Goal: Transaction & Acquisition: Purchase product/service

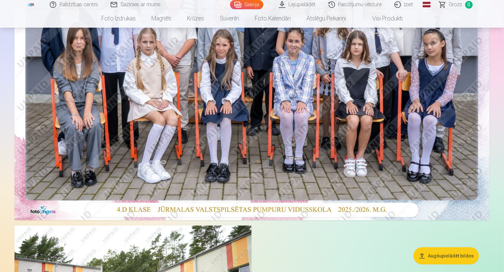
scroll to position [204, 0]
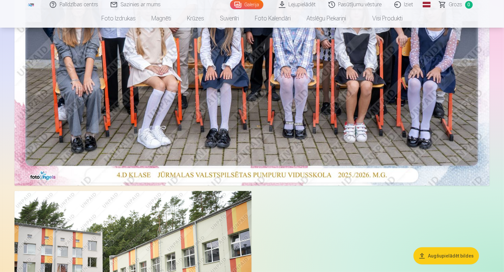
click at [424, 254] on button "Augšupielādēt bildes" at bounding box center [447, 255] width 66 height 17
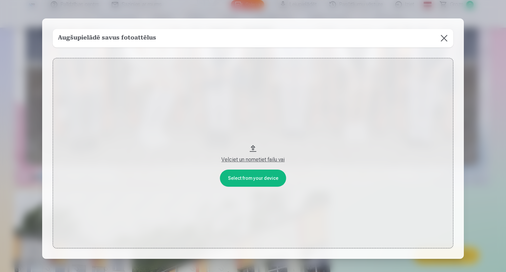
click at [246, 177] on button "Velciet un nometiet failu vai" at bounding box center [253, 153] width 400 height 190
click at [446, 36] on button at bounding box center [444, 38] width 18 height 18
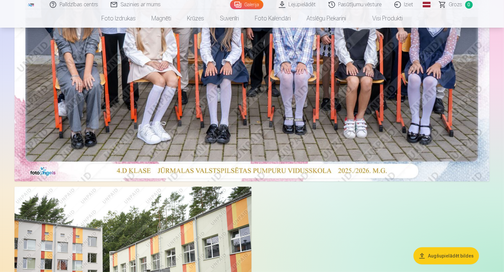
scroll to position [0, 0]
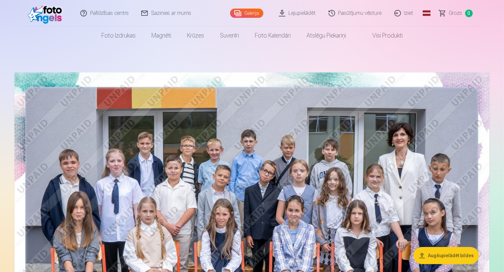
click at [376, 35] on link "Visi produkti" at bounding box center [382, 35] width 57 height 18
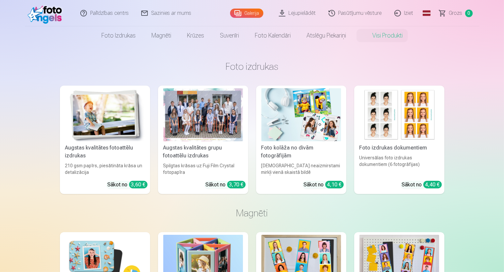
click at [189, 120] on div at bounding box center [203, 114] width 80 height 53
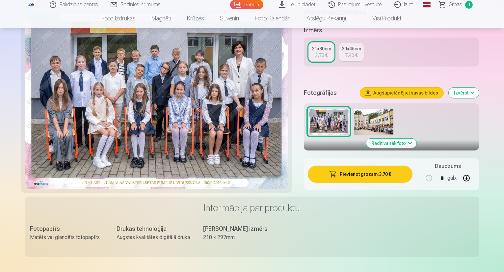
scroll to position [165, 0]
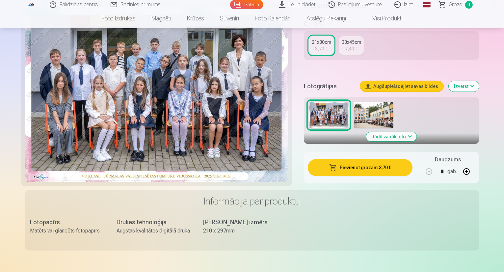
click at [375, 107] on img at bounding box center [374, 115] width 40 height 26
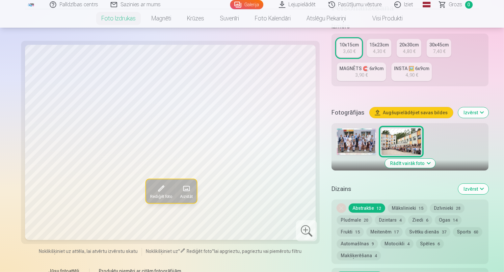
scroll to position [79, 0]
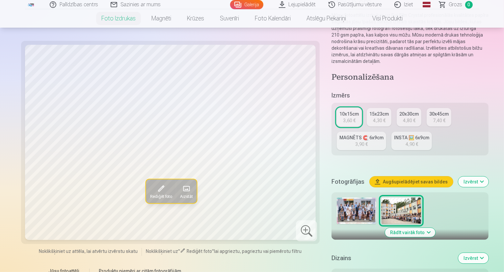
click at [337, 198] on img at bounding box center [357, 211] width 40 height 26
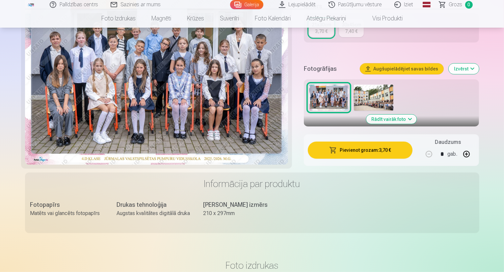
scroll to position [187, 0]
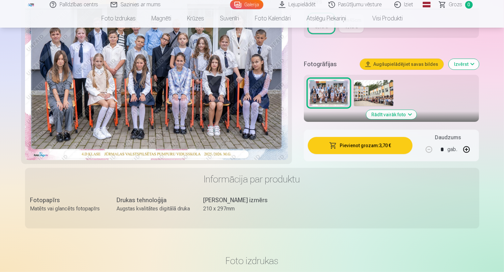
click at [384, 137] on button "Pievienot grozam : 3,70 €" at bounding box center [360, 145] width 105 height 17
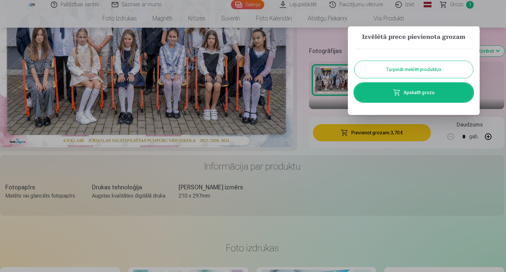
click at [422, 155] on div at bounding box center [253, 136] width 506 height 272
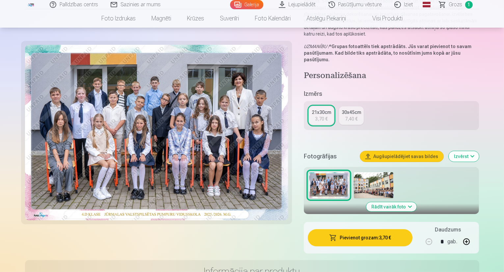
scroll to position [0, 0]
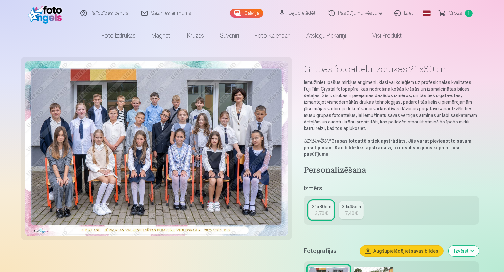
click at [285, 12] on link "Lejupielādēt" at bounding box center [298, 13] width 50 height 26
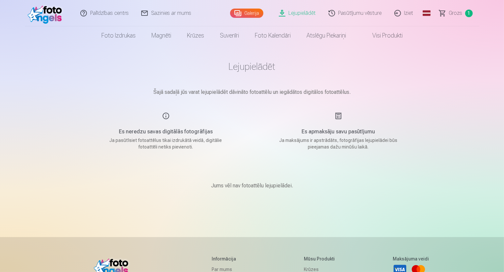
click at [454, 10] on span "Grozs" at bounding box center [456, 13] width 14 height 8
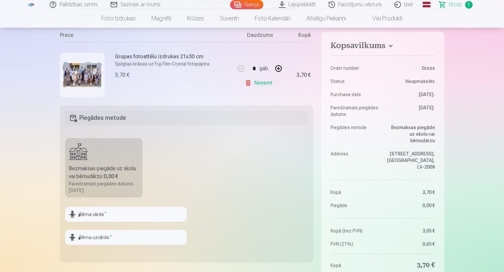
scroll to position [197, 0]
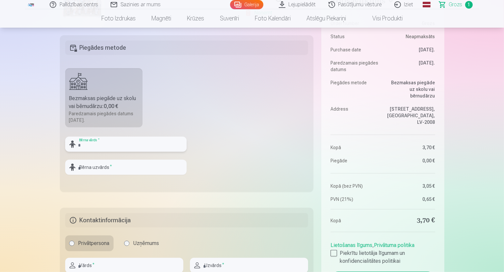
click at [94, 144] on input "text" at bounding box center [126, 144] width 122 height 15
type input "*******"
click at [108, 169] on input "text" at bounding box center [126, 167] width 122 height 15
type input "******"
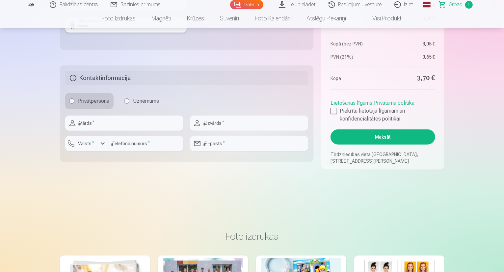
scroll to position [344, 0]
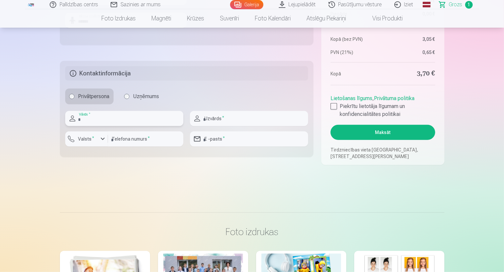
click at [102, 116] on input "text" at bounding box center [124, 118] width 118 height 15
type input "******"
click at [103, 138] on div "button" at bounding box center [103, 139] width 8 height 8
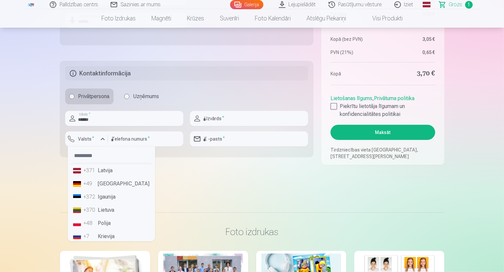
click at [103, 170] on li "+371 Latvija" at bounding box center [111, 170] width 82 height 13
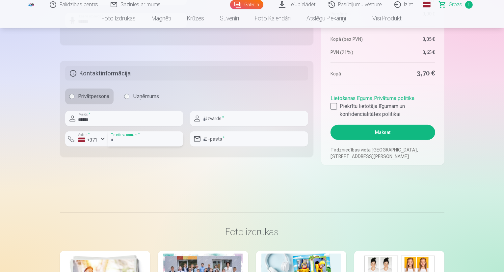
click at [146, 139] on input "number" at bounding box center [145, 138] width 75 height 15
type input "********"
click at [217, 121] on input "text" at bounding box center [249, 118] width 118 height 15
type input "********"
click at [232, 140] on input "email" at bounding box center [249, 138] width 118 height 15
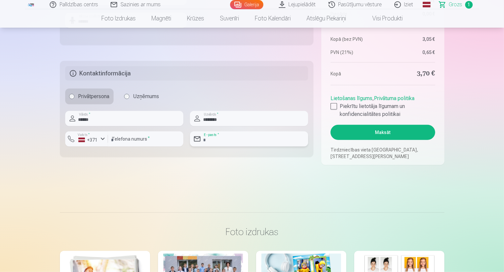
type input "**********"
click at [333, 104] on div at bounding box center [334, 106] width 7 height 7
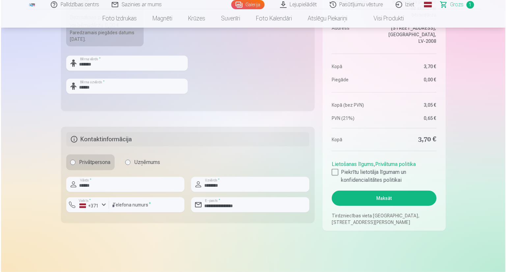
scroll to position [280, 0]
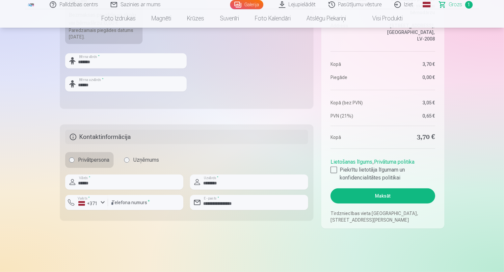
click at [387, 195] on button "Maksāt" at bounding box center [383, 195] width 104 height 15
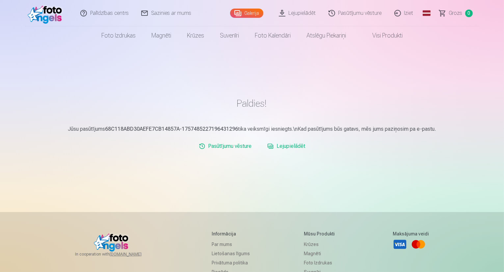
click at [405, 13] on link "Iziet" at bounding box center [405, 13] width 32 height 26
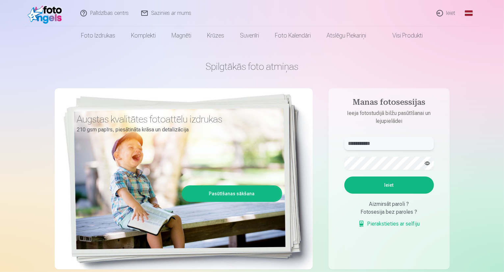
drag, startPoint x: 366, startPoint y: 145, endPoint x: 347, endPoint y: 144, distance: 19.1
click at [347, 144] on input "**********" at bounding box center [389, 143] width 90 height 13
type input "**********"
click at [339, 164] on form "**********" at bounding box center [389, 185] width 103 height 97
click at [365, 179] on button "Ieiet" at bounding box center [389, 185] width 90 height 17
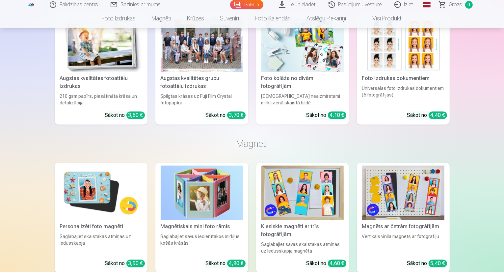
scroll to position [1258, 0]
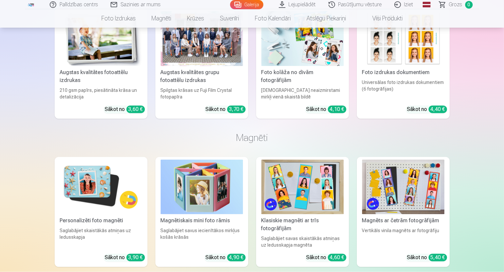
click at [205, 66] on div at bounding box center [202, 38] width 82 height 55
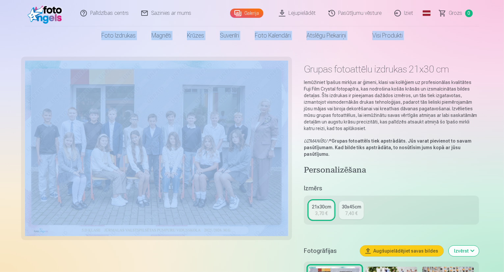
drag, startPoint x: 503, startPoint y: 24, endPoint x: 506, endPoint y: 42, distance: 17.9
click at [504, 42] on html "Palīdzības centrs Sazinies ar mums Galerija Lejupielādēt Pasūtījumu vēsture Izi…" at bounding box center [252, 136] width 504 height 272
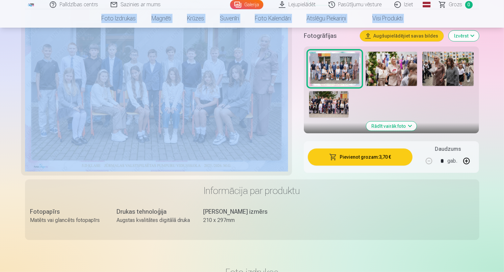
scroll to position [151, 0]
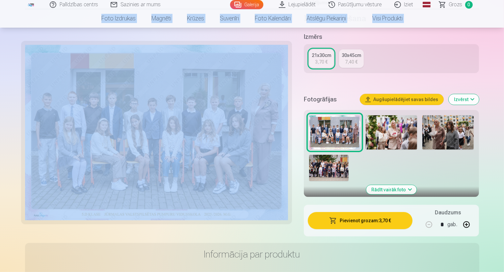
click at [378, 212] on button "Pievienot grozam : 3,70 €" at bounding box center [360, 220] width 105 height 17
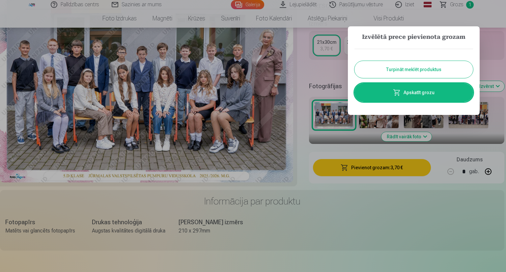
drag, startPoint x: 412, startPoint y: 67, endPoint x: 409, endPoint y: 83, distance: 16.4
click at [412, 67] on button "Turpināt meklēt produktus" at bounding box center [413, 69] width 119 height 17
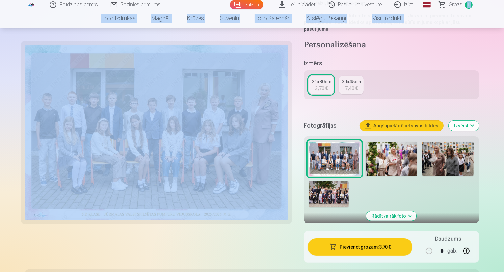
scroll to position [95, 0]
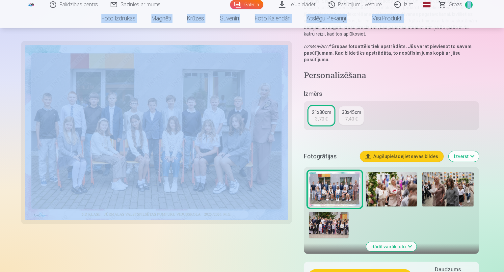
click at [427, 172] on img at bounding box center [448, 189] width 51 height 34
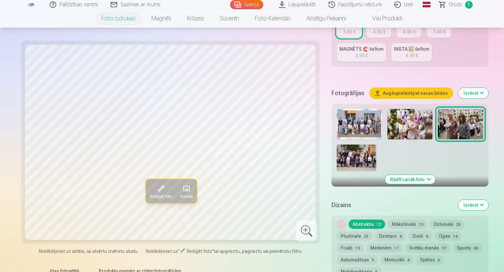
scroll to position [177, 0]
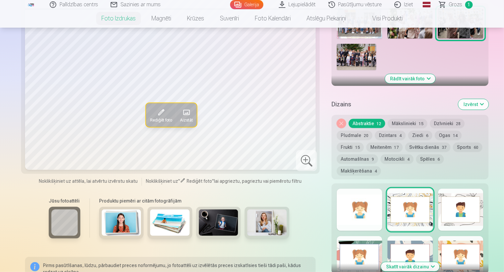
scroll to position [275, 0]
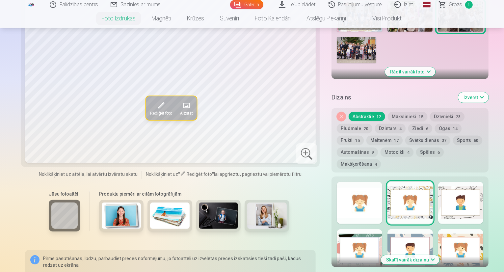
click at [410, 255] on button "Skatīt vairāk dizainu" at bounding box center [410, 259] width 59 height 9
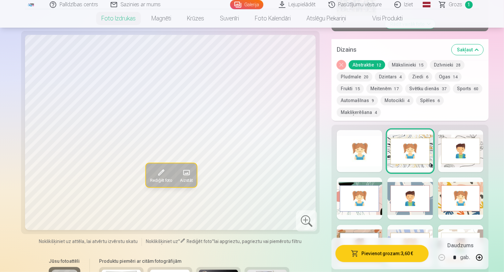
scroll to position [318, 0]
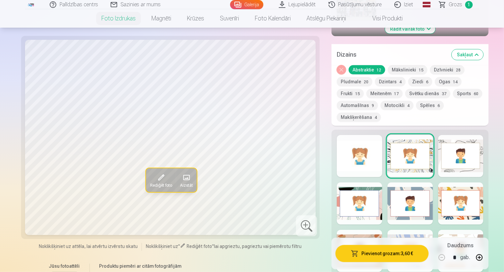
click at [402, 230] on div at bounding box center [410, 251] width 45 height 42
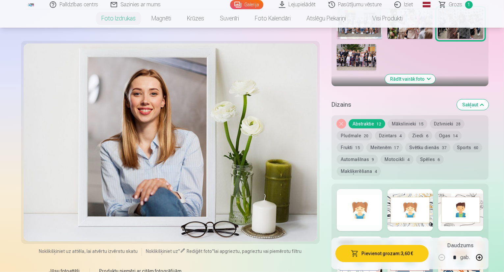
scroll to position [211, 0]
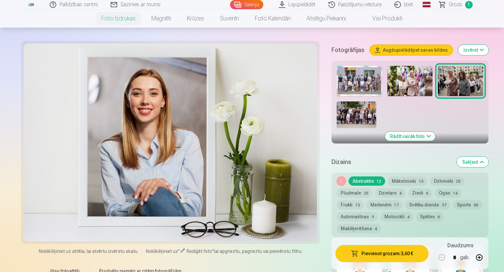
click at [438, 66] on img at bounding box center [460, 81] width 45 height 30
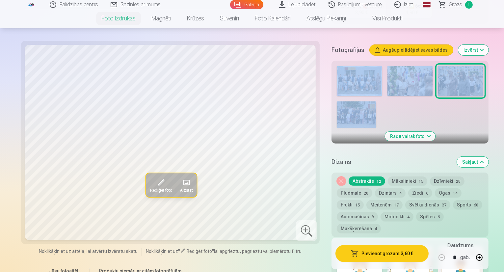
drag, startPoint x: 503, startPoint y: 32, endPoint x: 505, endPoint y: 40, distance: 8.5
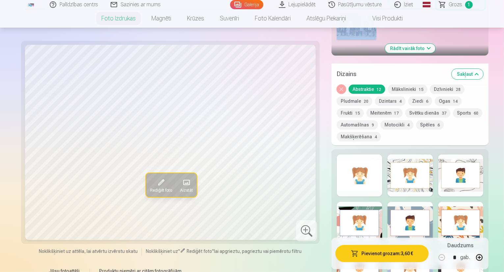
scroll to position [328, 0]
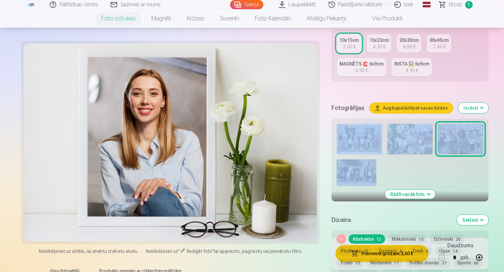
scroll to position [118, 0]
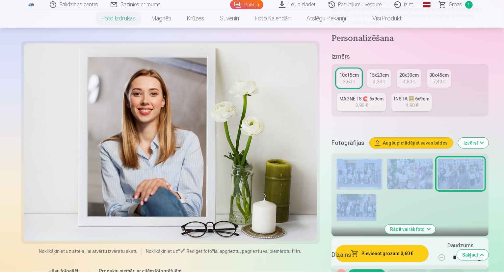
click at [438, 159] on img at bounding box center [460, 174] width 45 height 30
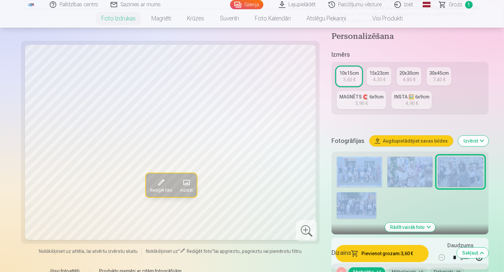
scroll to position [125, 0]
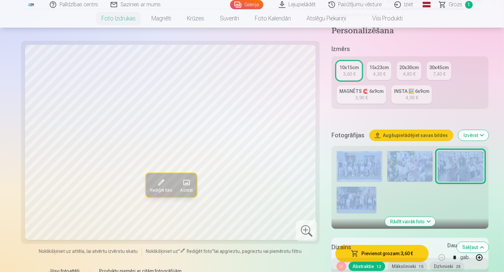
click at [373, 71] on div "4,30 €" at bounding box center [379, 74] width 13 height 7
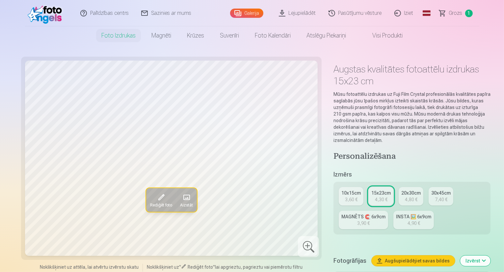
click at [345, 196] on div "3,60 €" at bounding box center [351, 199] width 13 height 7
click at [406, 220] on div "4,90 €" at bounding box center [412, 223] width 13 height 7
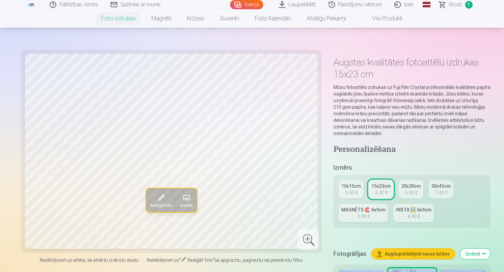
scroll to position [7, 0]
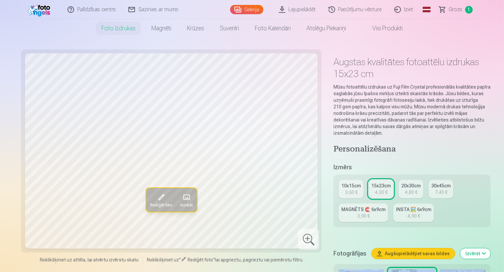
drag, startPoint x: 325, startPoint y: 162, endPoint x: 317, endPoint y: 161, distance: 8.6
click at [342, 182] on div "10x15cm" at bounding box center [351, 185] width 19 height 7
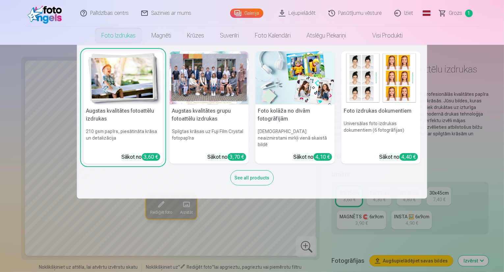
click at [119, 33] on link "Foto izdrukas" at bounding box center [119, 35] width 50 height 18
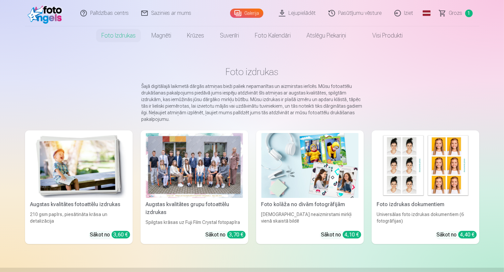
click at [198, 180] on div at bounding box center [194, 165] width 97 height 65
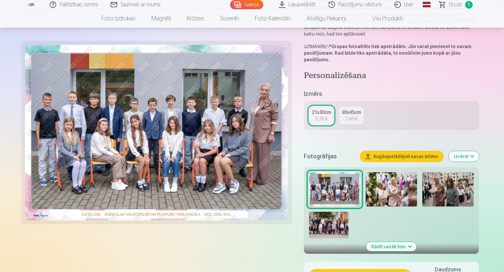
scroll to position [103, 0]
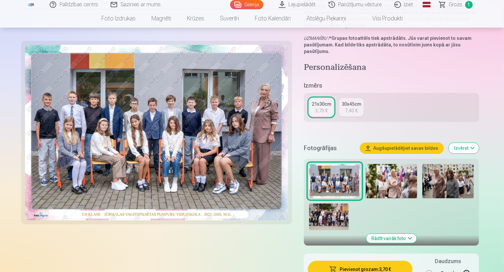
click at [424, 168] on img at bounding box center [448, 181] width 51 height 34
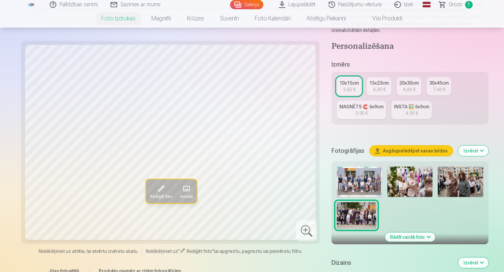
scroll to position [124, 0]
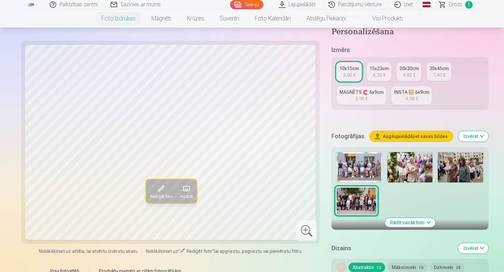
click at [438, 152] on img at bounding box center [460, 167] width 45 height 30
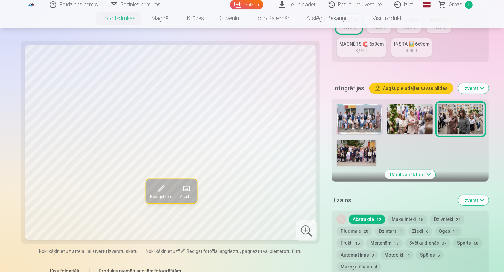
scroll to position [122, 0]
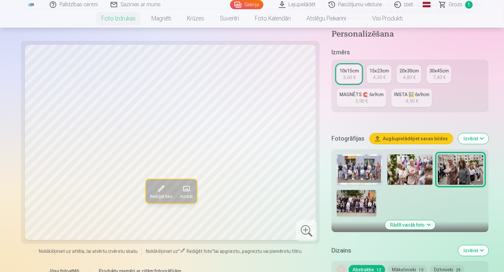
click at [337, 154] on img at bounding box center [359, 169] width 45 height 30
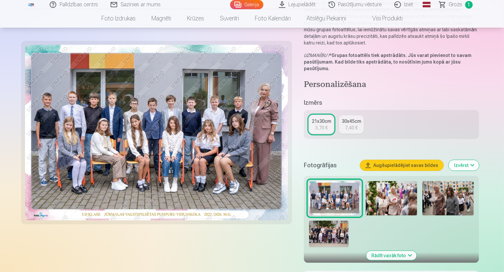
scroll to position [110, 0]
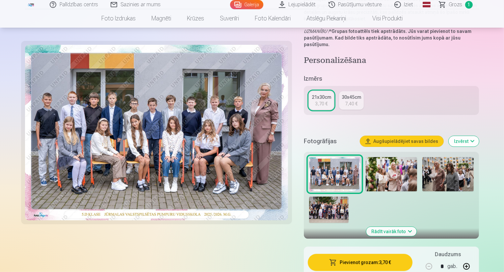
click at [423, 157] on img at bounding box center [448, 174] width 51 height 34
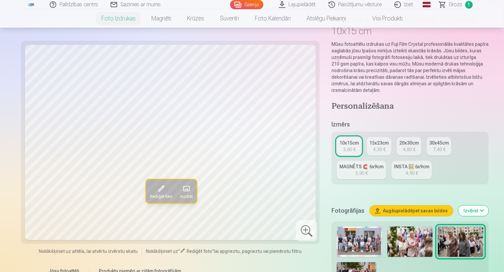
scroll to position [122, 0]
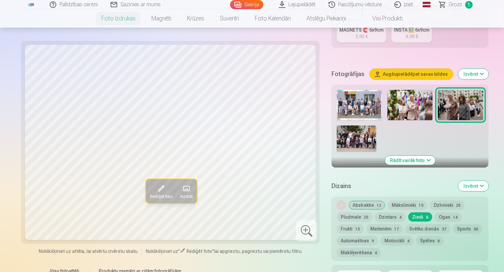
scroll to position [160, 0]
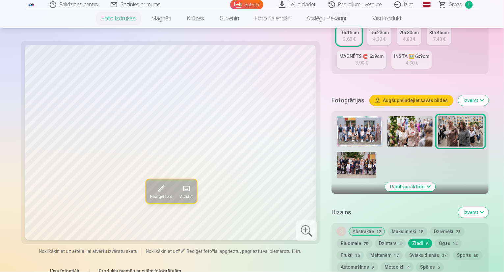
click at [430, 227] on button "Dzīvnieki 28" at bounding box center [447, 231] width 35 height 9
click at [378, 262] on button "Automašīnas 9" at bounding box center [357, 266] width 41 height 9
click at [405, 251] on button "Svētku dienās 37" at bounding box center [427, 255] width 45 height 9
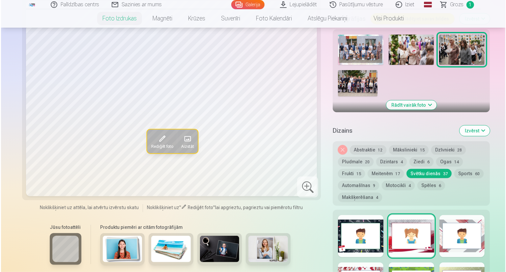
scroll to position [280, 0]
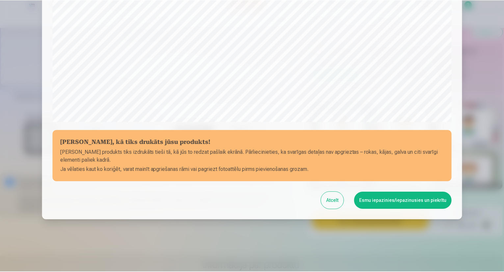
scroll to position [202, 0]
click at [409, 198] on button "Esmu iepazinies/iepazinusies un piekrītu" at bounding box center [404, 200] width 98 height 17
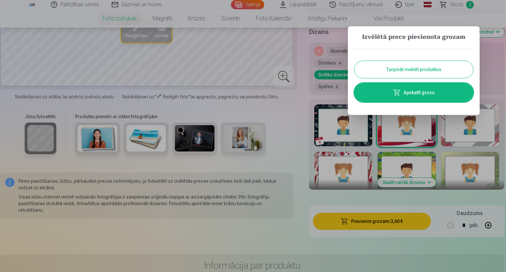
click at [415, 90] on link "Apskatīt grozu" at bounding box center [413, 92] width 119 height 18
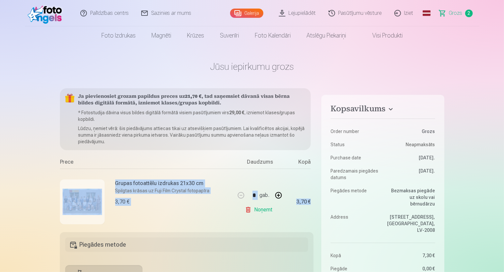
scroll to position [0, 16]
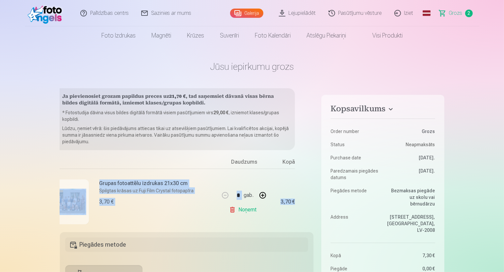
drag, startPoint x: 314, startPoint y: 165, endPoint x: 310, endPoint y: 183, distance: 18.5
click at [310, 183] on div "Ja pievienosiet grozam papildus preces uz 21,70 € , tad saņemsiet dāvanā visas …" at bounding box center [187, 156] width 254 height 136
click at [305, 159] on div "Ja pievienosiet grozam papildus preces uz 21,70 € , tad saņemsiet dāvanā visas …" at bounding box center [187, 156] width 254 height 136
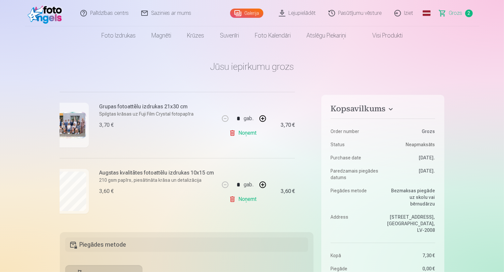
scroll to position [78, 16]
click at [238, 199] on link "Noņemt" at bounding box center [244, 199] width 30 height 13
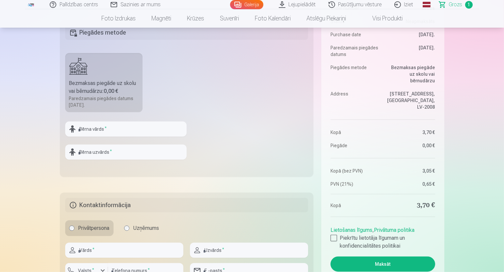
scroll to position [315, 0]
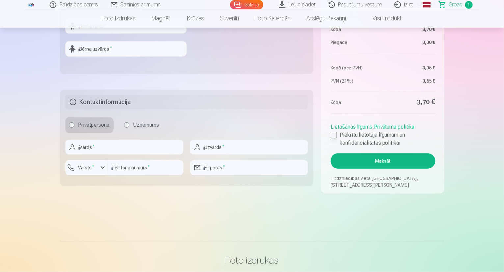
click at [336, 135] on div at bounding box center [334, 135] width 7 height 7
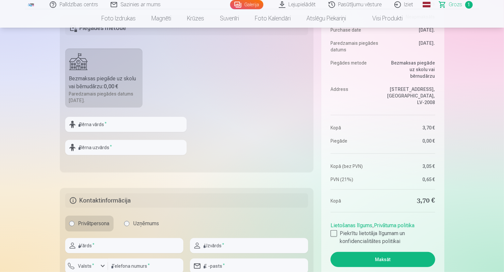
scroll to position [212, 0]
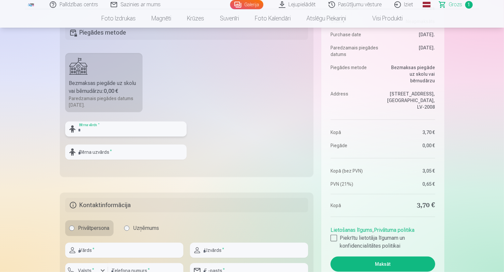
click at [101, 132] on input "text" at bounding box center [126, 129] width 122 height 15
type input "******"
click at [94, 154] on input "text" at bounding box center [126, 152] width 122 height 15
type input "******"
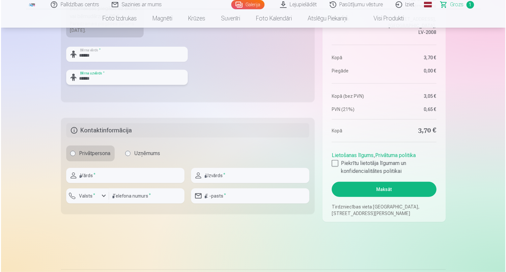
scroll to position [298, 0]
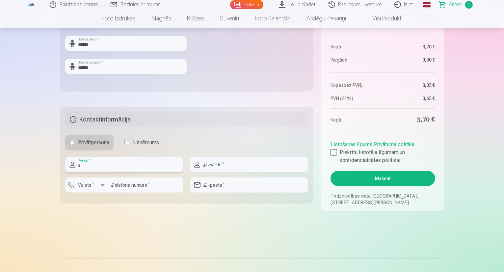
click at [87, 166] on input "text" at bounding box center [124, 164] width 118 height 15
type input "******"
click at [100, 186] on div "button" at bounding box center [103, 185] width 8 height 8
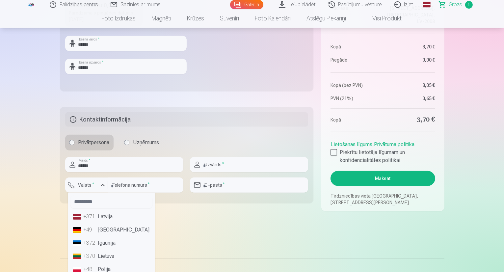
click at [102, 218] on li "+371 Latvija" at bounding box center [111, 216] width 82 height 13
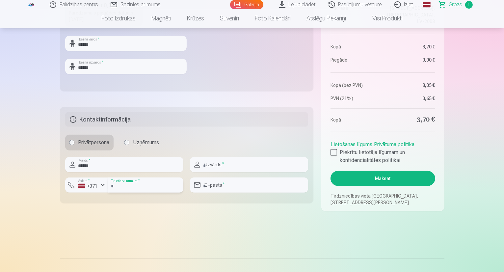
click at [153, 181] on input "number" at bounding box center [145, 185] width 75 height 15
type input "********"
click at [212, 164] on input "text" at bounding box center [249, 164] width 118 height 15
type input "********"
click at [223, 185] on input "email" at bounding box center [249, 185] width 118 height 15
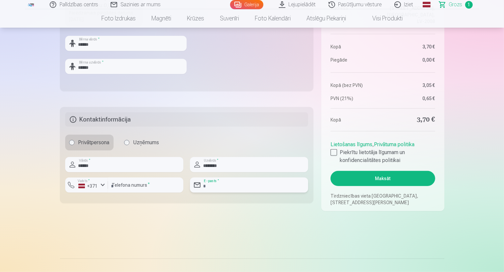
type input "**********"
click at [382, 177] on button "Maksāt" at bounding box center [383, 178] width 104 height 15
